Goal: Information Seeking & Learning: Compare options

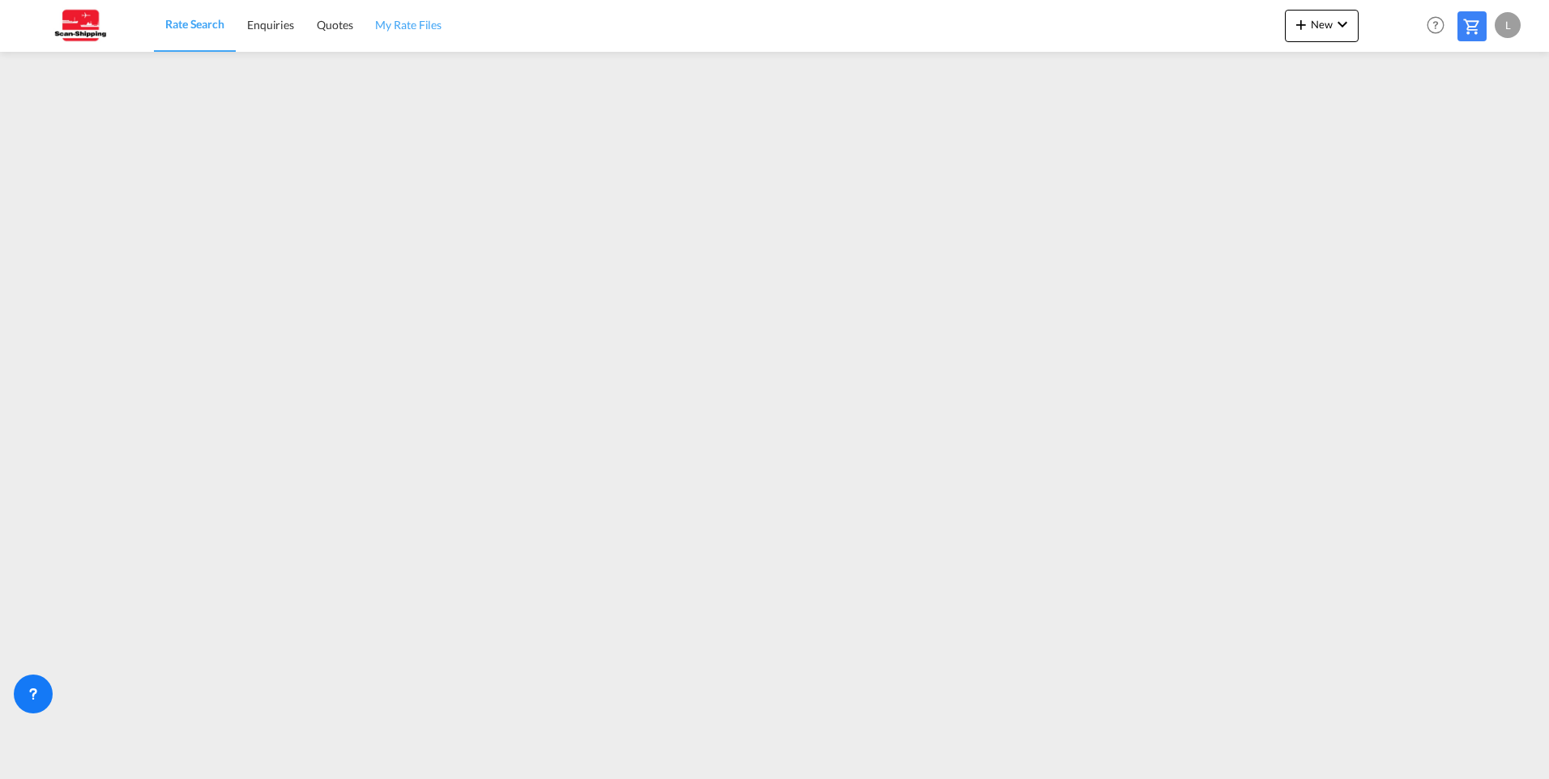
click at [393, 27] on span "My Rate Files" at bounding box center [408, 25] width 66 height 14
click at [211, 22] on span "Rate Search" at bounding box center [194, 25] width 58 height 14
